Goal: Information Seeking & Learning: Find specific fact

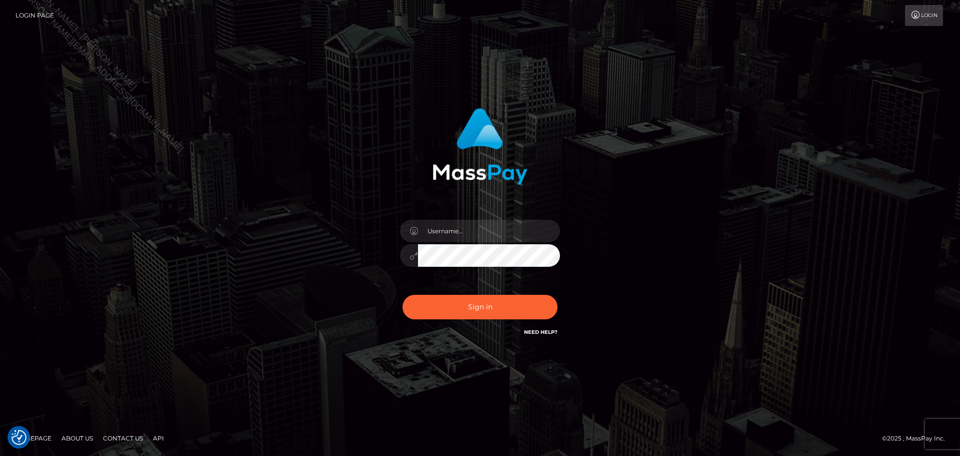
drag, startPoint x: 508, startPoint y: 213, endPoint x: 506, endPoint y: 230, distance: 16.6
click at [508, 214] on div at bounding box center [480, 250] width 175 height 77
click at [506, 230] on input "text" at bounding box center [489, 231] width 142 height 23
type input "Seleen"
click at [520, 312] on button "Sign in" at bounding box center [480, 307] width 155 height 25
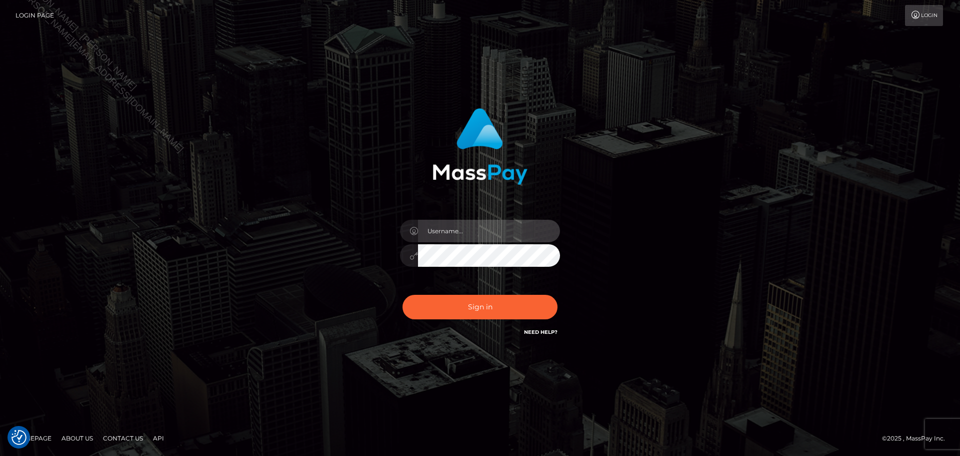
click at [520, 230] on input "text" at bounding box center [489, 231] width 142 height 23
type input "Seleen"
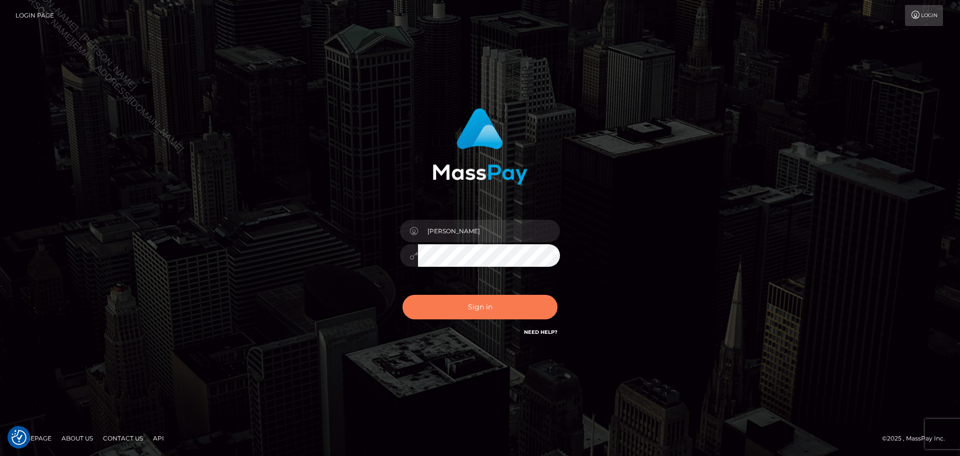
click at [533, 300] on button "Sign in" at bounding box center [480, 307] width 155 height 25
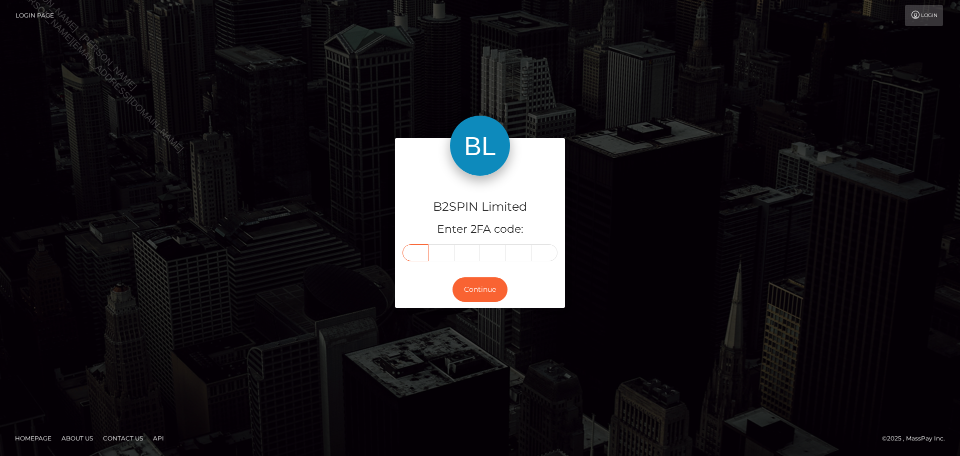
paste input "8"
type input "8"
type input "1"
type input "9"
type input "4"
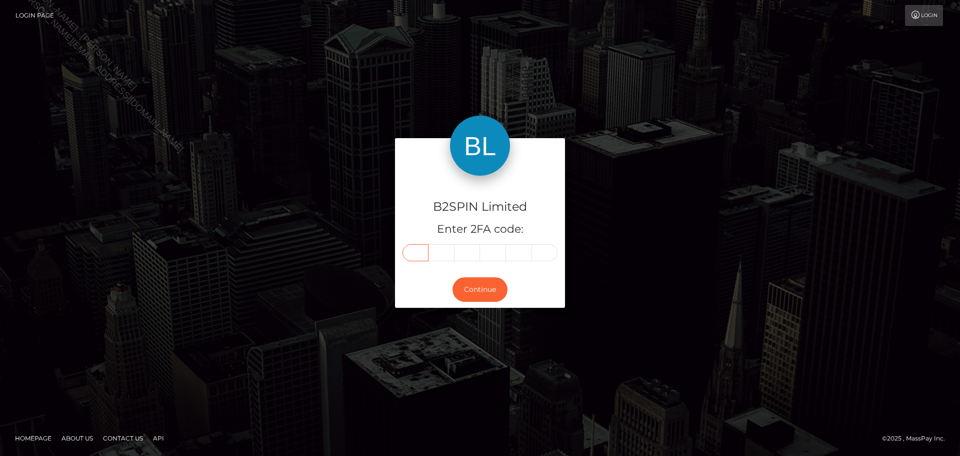
type input "9"
type input "0"
click at [482, 285] on button "Continue" at bounding box center [480, 289] width 55 height 25
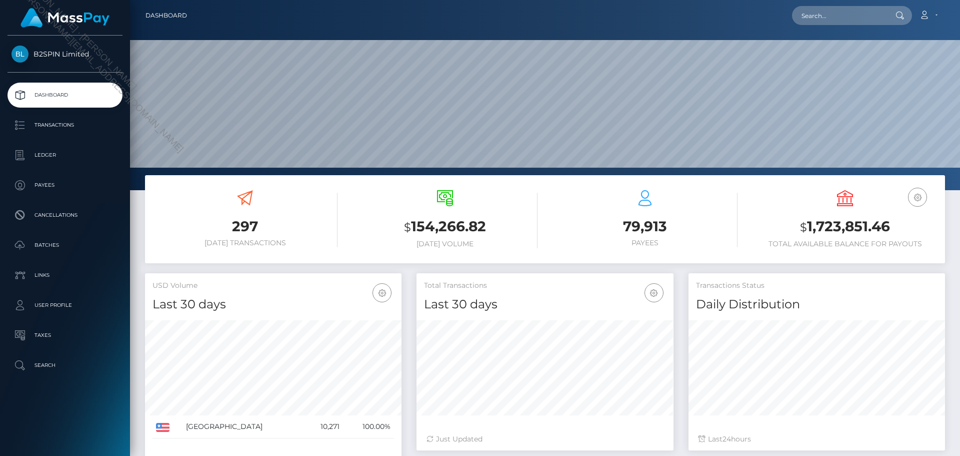
scroll to position [178, 257]
click at [843, 19] on input "text" at bounding box center [839, 15] width 94 height 19
paste input "e2ad51e2-32c3-4347-8e2f-e96b6533fab2"
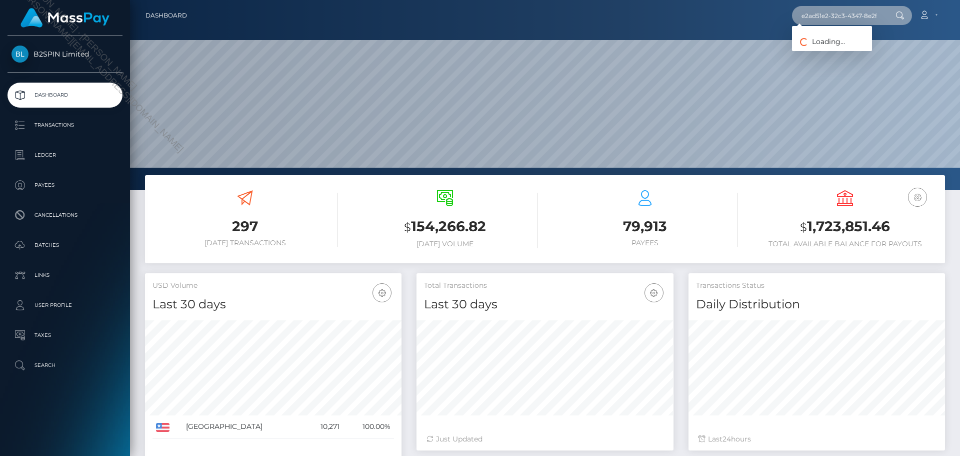
scroll to position [0, 45]
type input "e2ad51e2-32c3-4347-8e2f-e96b6533fab2"
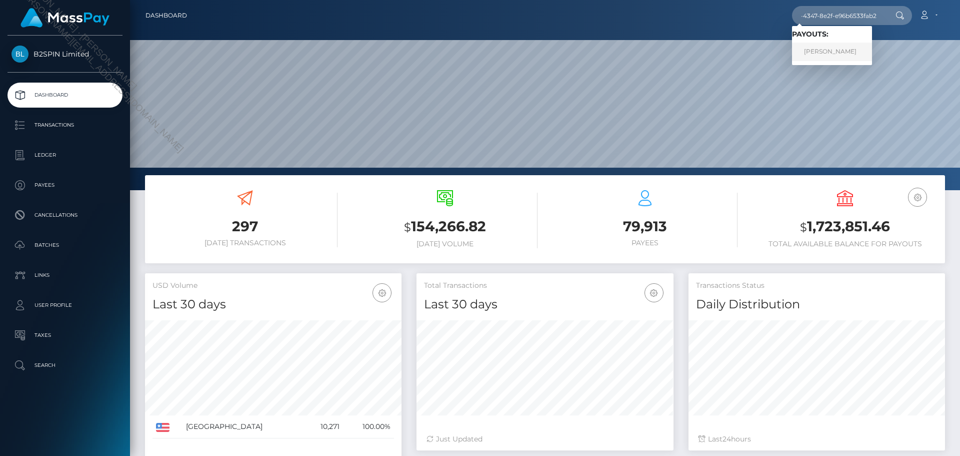
scroll to position [0, 0]
click at [838, 55] on link "TRACY RENE BAKER" at bounding box center [832, 52] width 80 height 19
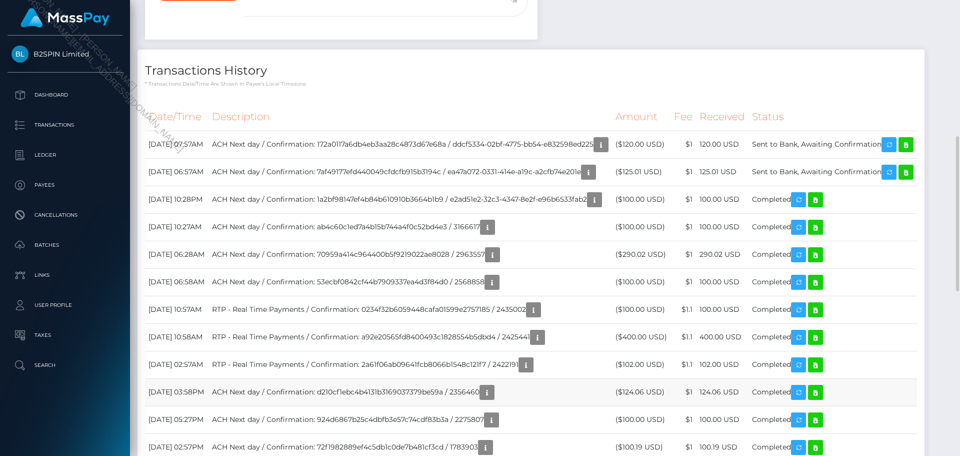
scroll to position [120, 257]
click at [517, 104] on th "Description" at bounding box center [411, 117] width 404 height 28
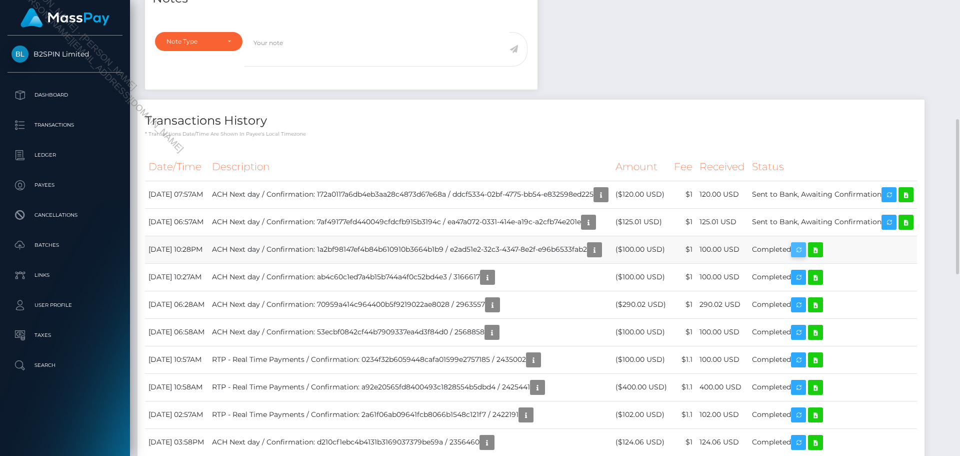
scroll to position [120, 257]
click at [823, 257] on link at bounding box center [815, 249] width 15 height 15
click at [589, 256] on icon "button" at bounding box center [595, 250] width 12 height 13
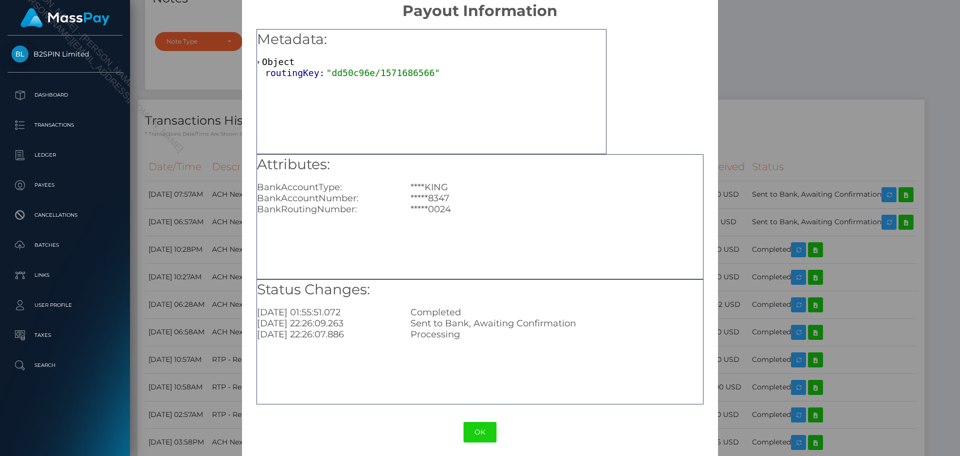
scroll to position [20, 0]
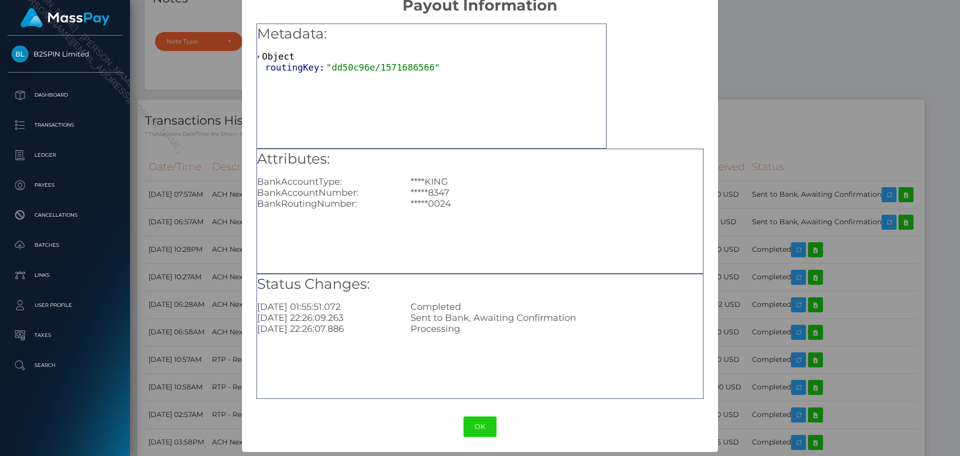
click at [562, 221] on div "Attributes: BankAccountType: ****KING BankAccountNumber: *****8347 BankRoutingN…" at bounding box center [480, 211] width 447 height 125
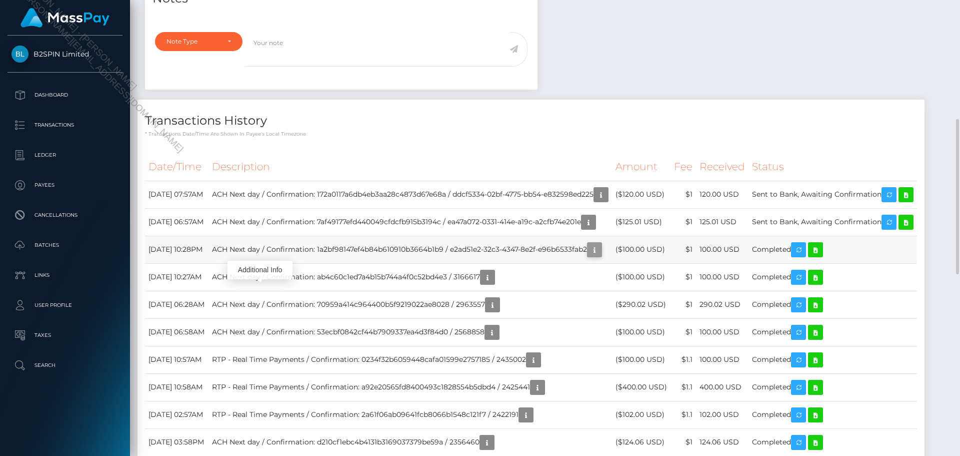
scroll to position [120, 257]
click at [589, 256] on icon "button" at bounding box center [595, 250] width 12 height 13
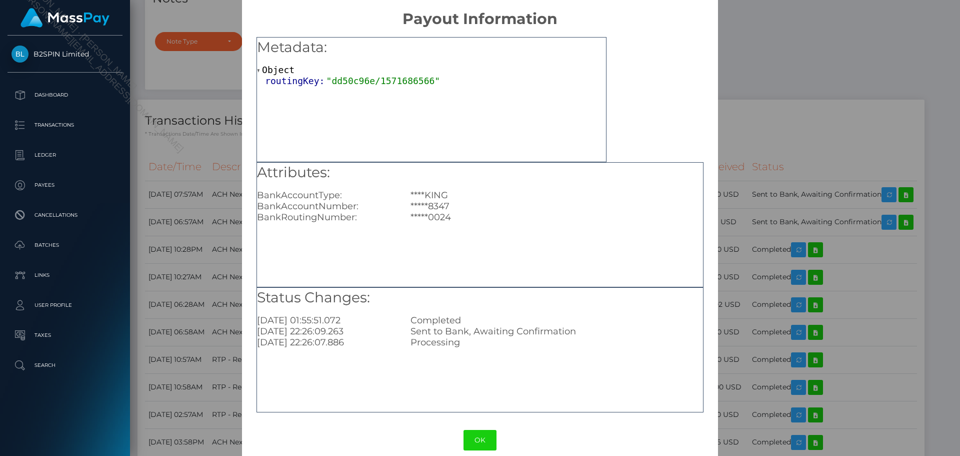
scroll to position [0, 0]
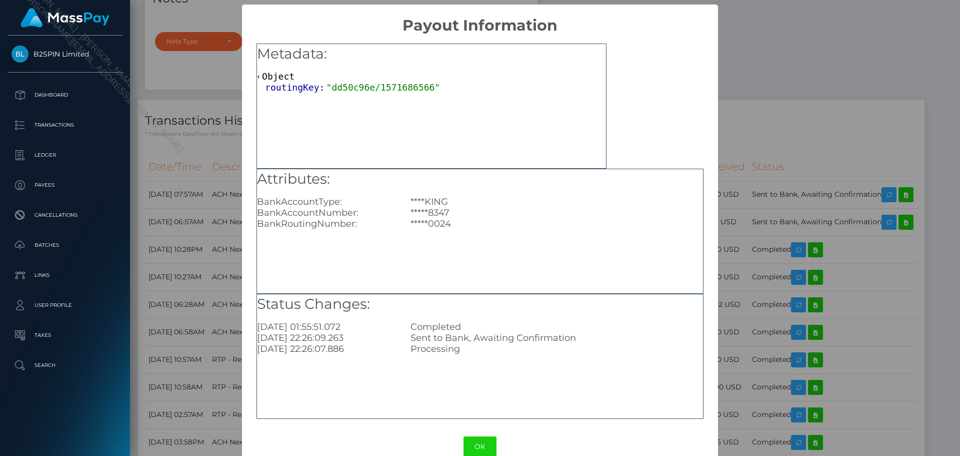
click at [807, 58] on div "× Payout Information Metadata: Object routingKey: "dd50c96e/1571686566" Attribu…" at bounding box center [480, 228] width 960 height 456
